Goal: Information Seeking & Learning: Learn about a topic

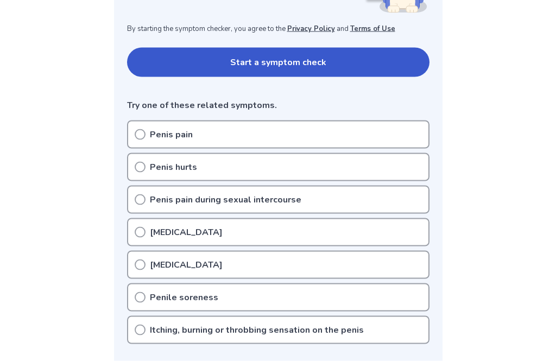
scroll to position [206, 0]
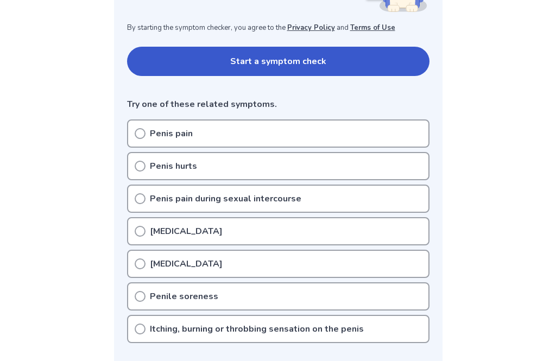
click at [406, 144] on div "Penis pain" at bounding box center [278, 133] width 302 height 28
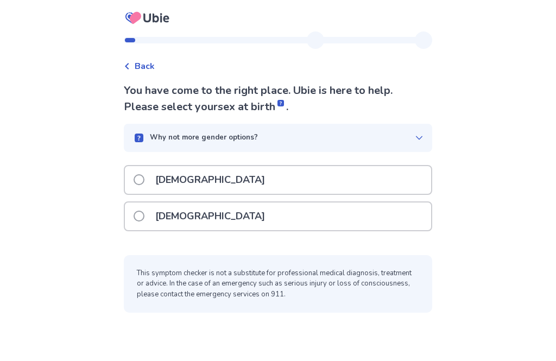
click at [325, 175] on div "[DEMOGRAPHIC_DATA]" at bounding box center [278, 180] width 306 height 28
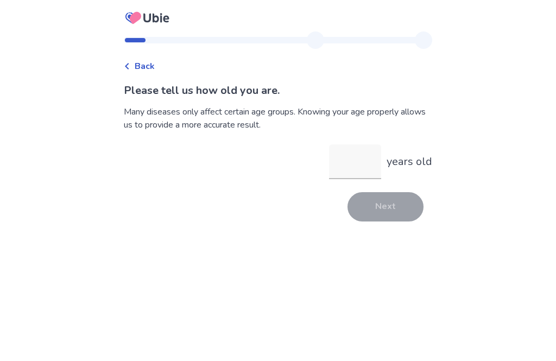
click at [358, 160] on input "years old" at bounding box center [355, 161] width 52 height 35
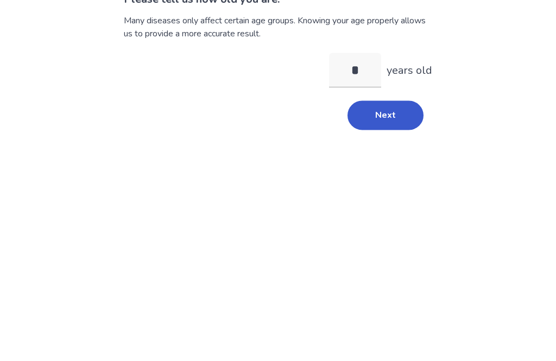
type input "**"
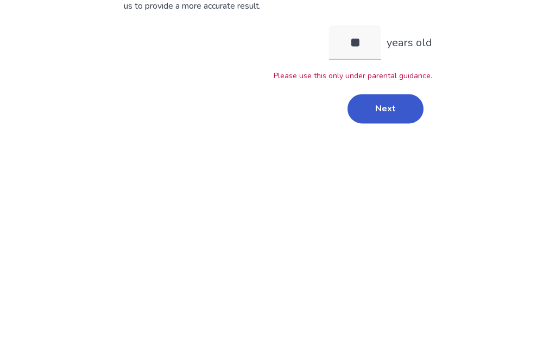
click at [393, 213] on button "Next" at bounding box center [386, 227] width 76 height 29
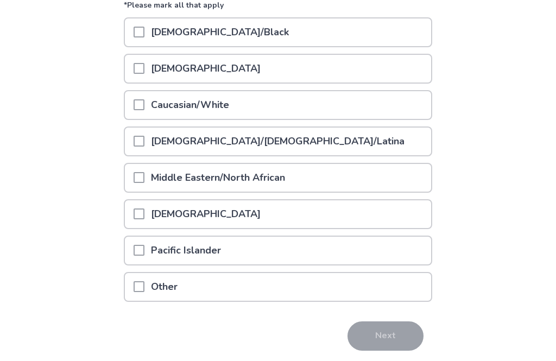
scroll to position [151, 0]
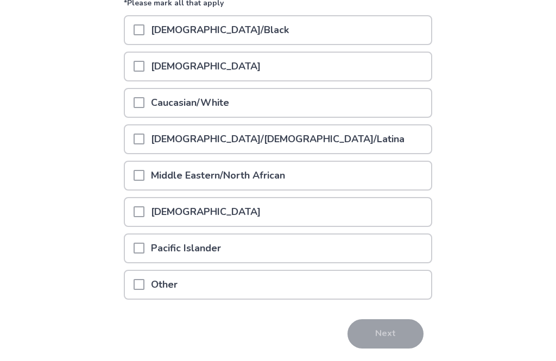
click at [208, 280] on div "Other" at bounding box center [278, 285] width 306 height 28
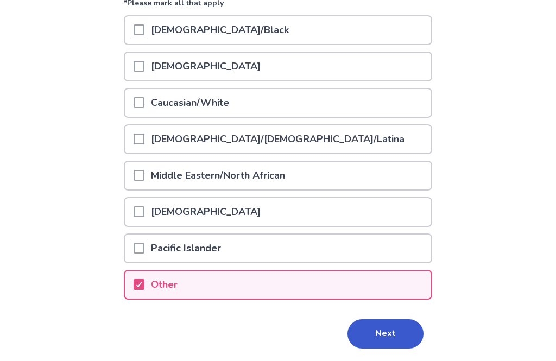
click at [378, 339] on button "Next" at bounding box center [386, 333] width 76 height 29
